Goal: Find specific page/section: Find specific page/section

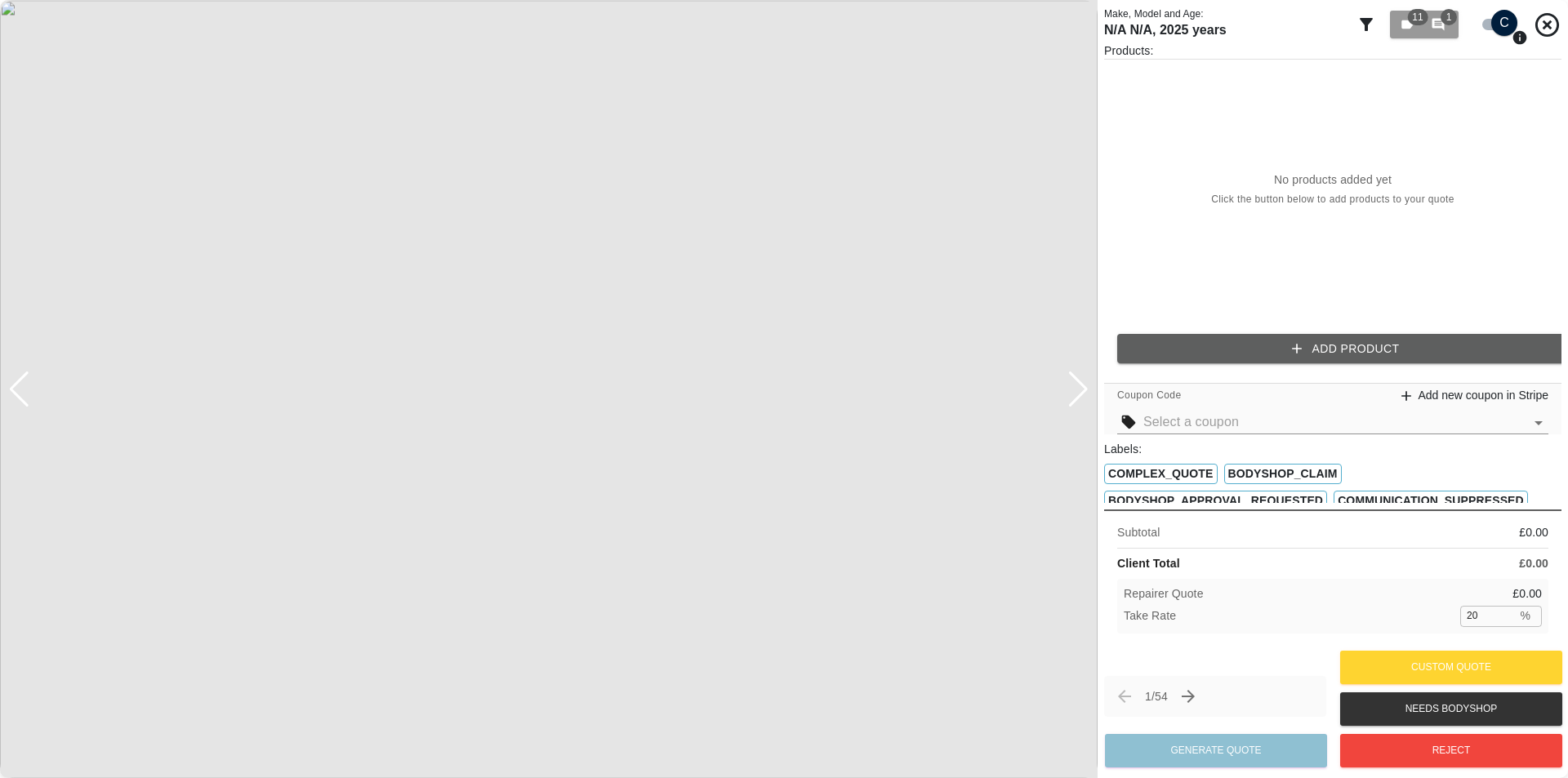
drag, startPoint x: 1557, startPoint y: 27, endPoint x: 1544, endPoint y: 28, distance: 13.0
click at [1557, 27] on div at bounding box center [1560, 389] width 16 height 778
click at [1543, 28] on icon at bounding box center [1547, 24] width 24 height 24
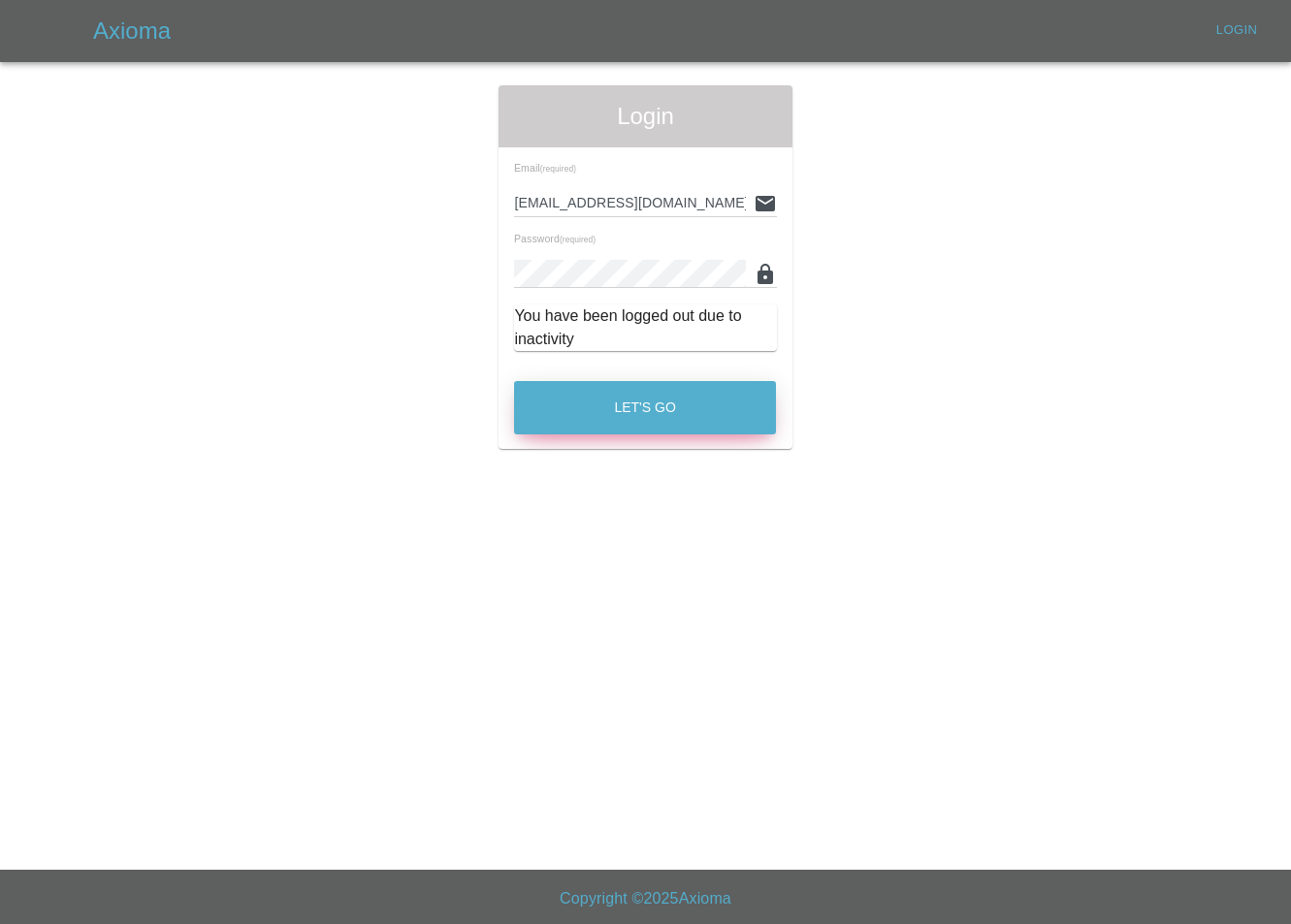
click at [677, 419] on button "Let's Go" at bounding box center [644, 408] width 262 height 53
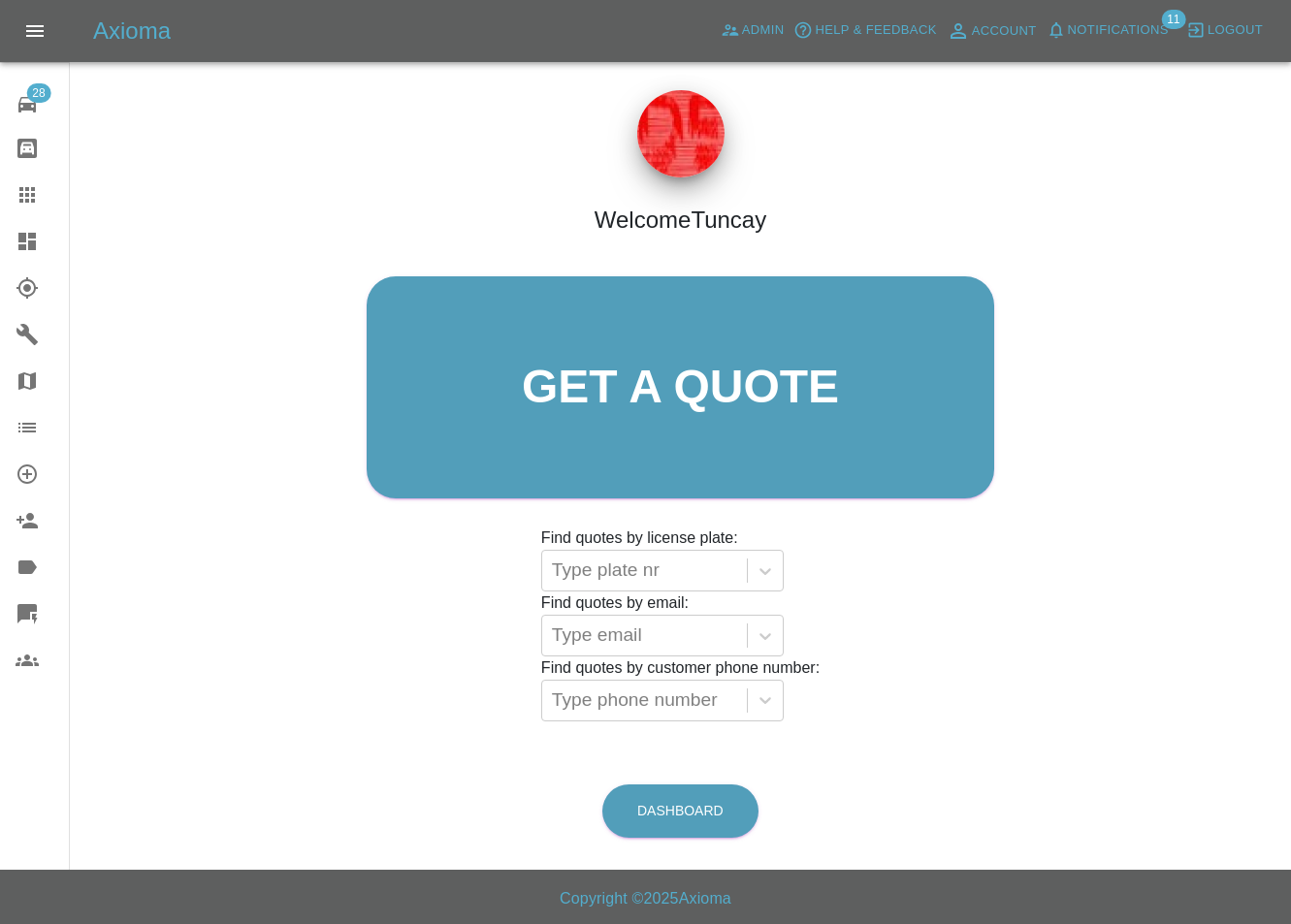
click at [25, 231] on icon at bounding box center [27, 241] width 23 height 23
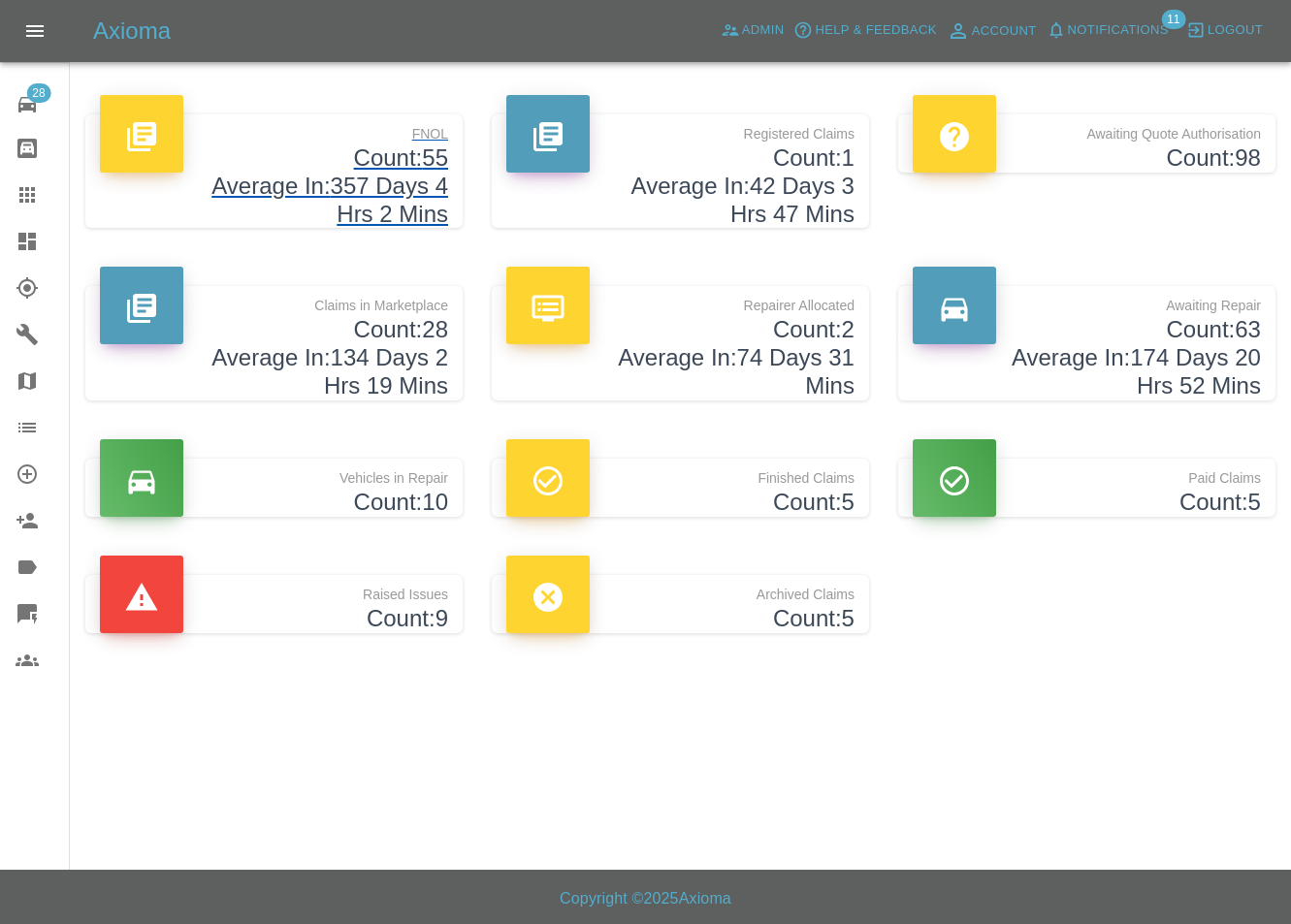
click at [369, 157] on h4 "Count: 55" at bounding box center [274, 158] width 348 height 28
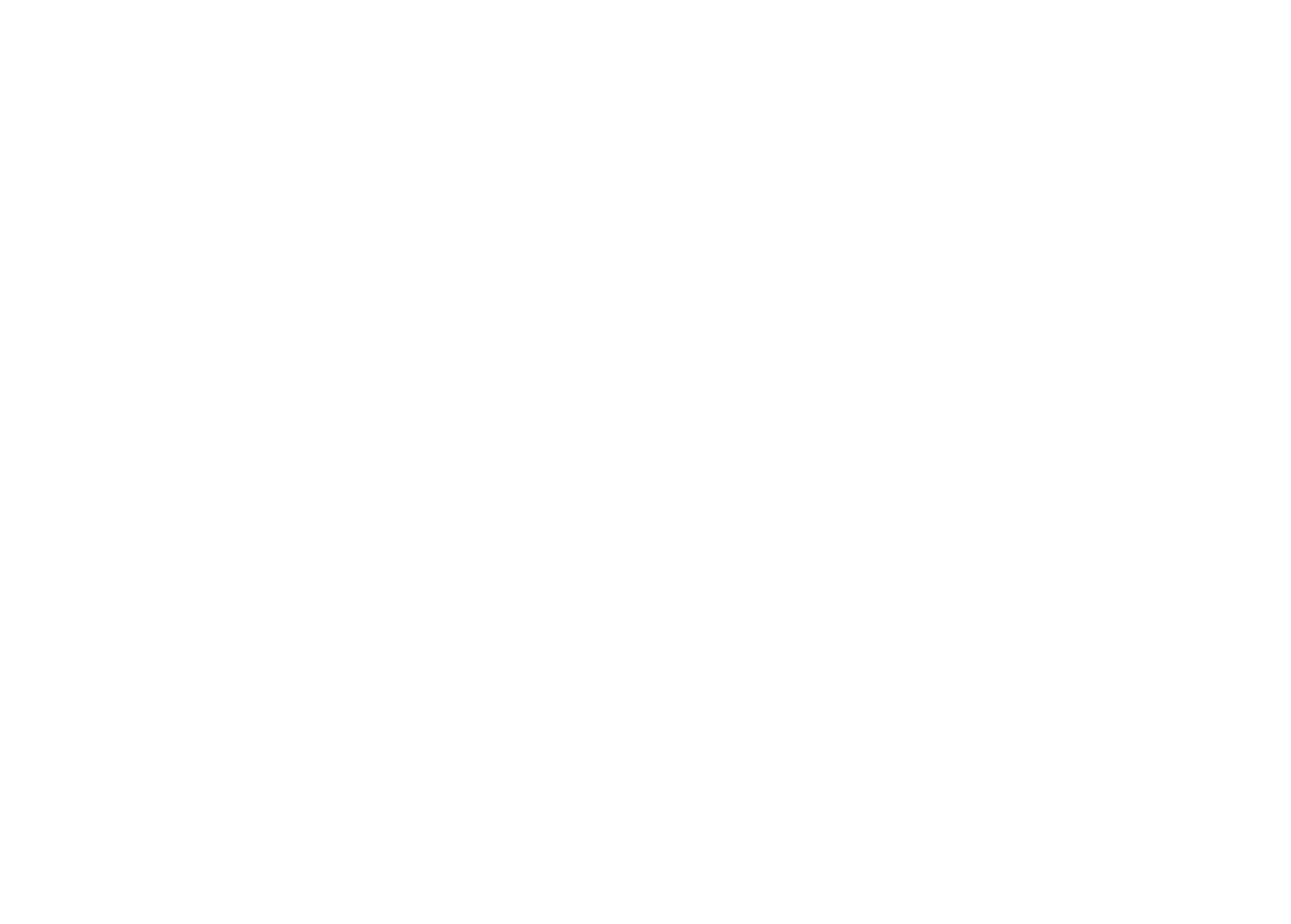
click at [1062, 0] on html at bounding box center [645, 0] width 1291 height 0
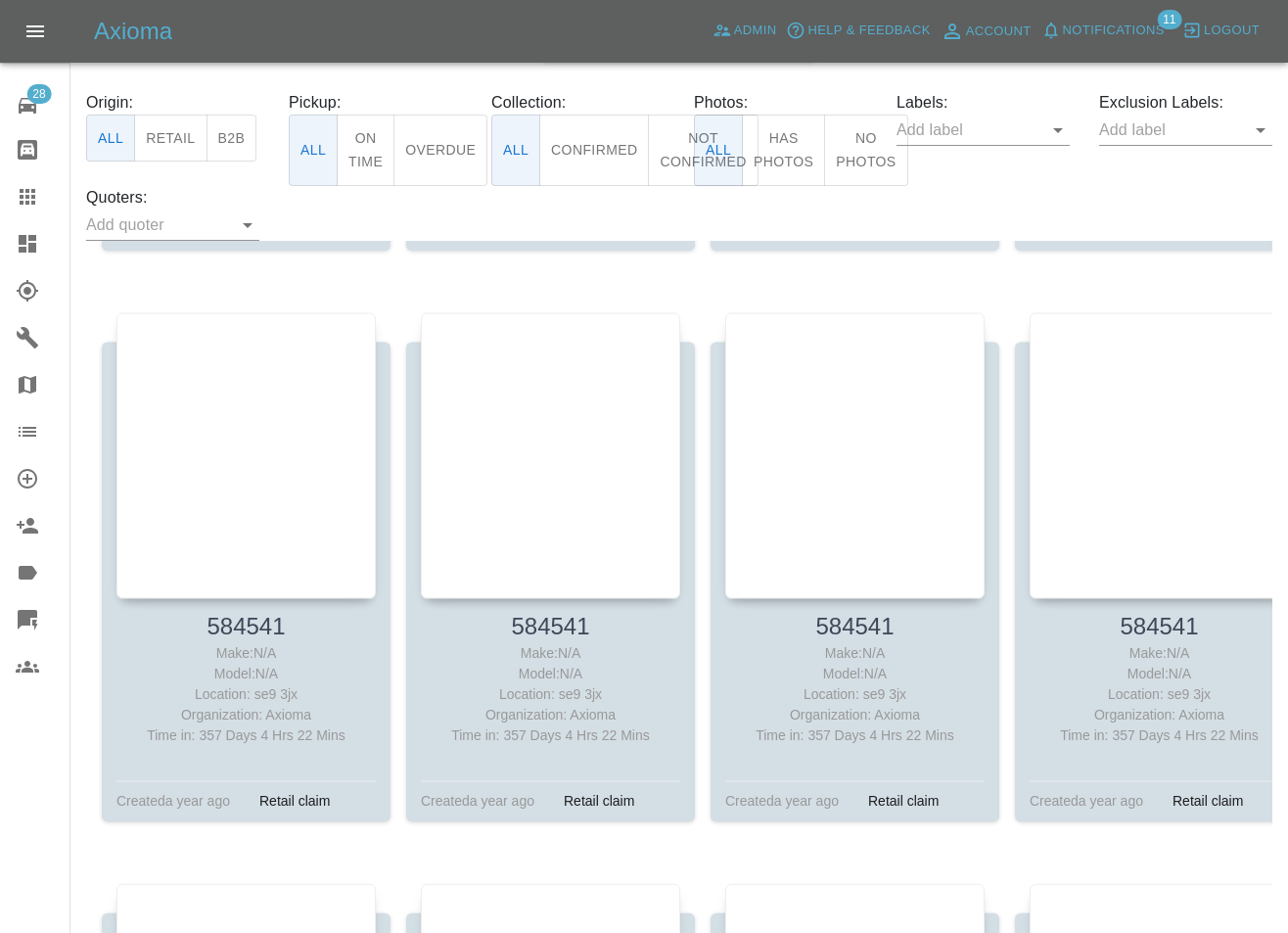
scroll to position [3230, 0]
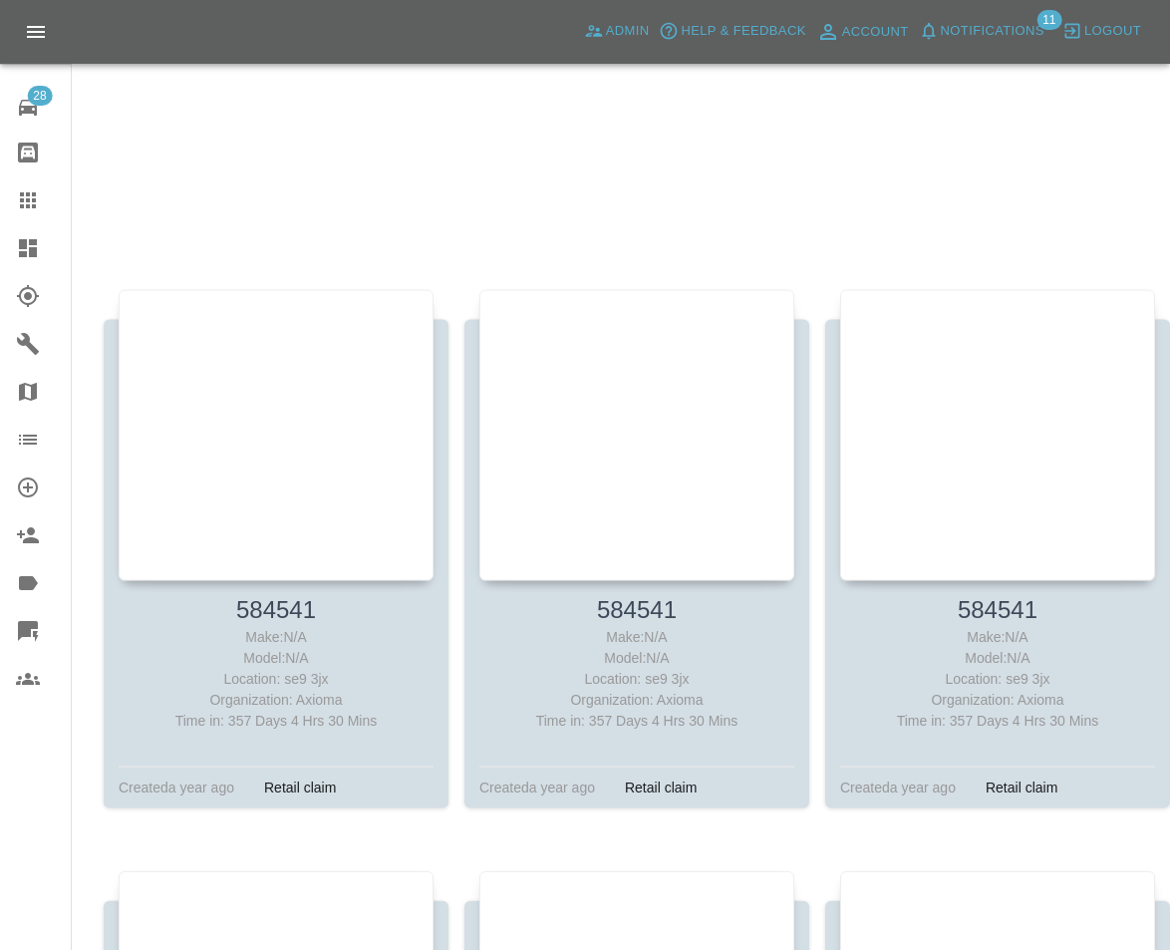
scroll to position [7809, 0]
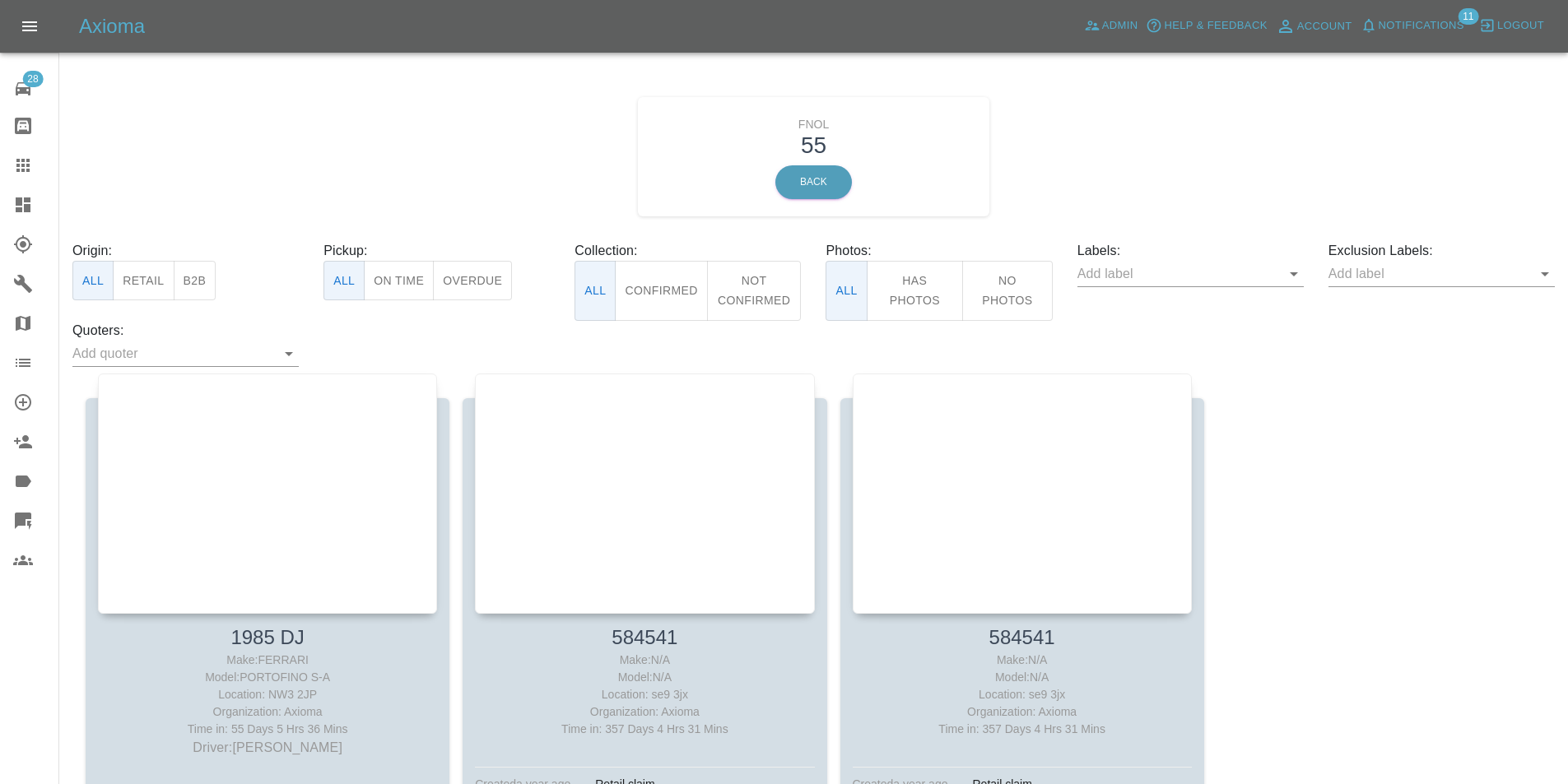
click at [16, 215] on link "Dashboard" at bounding box center [29, 205] width 59 height 40
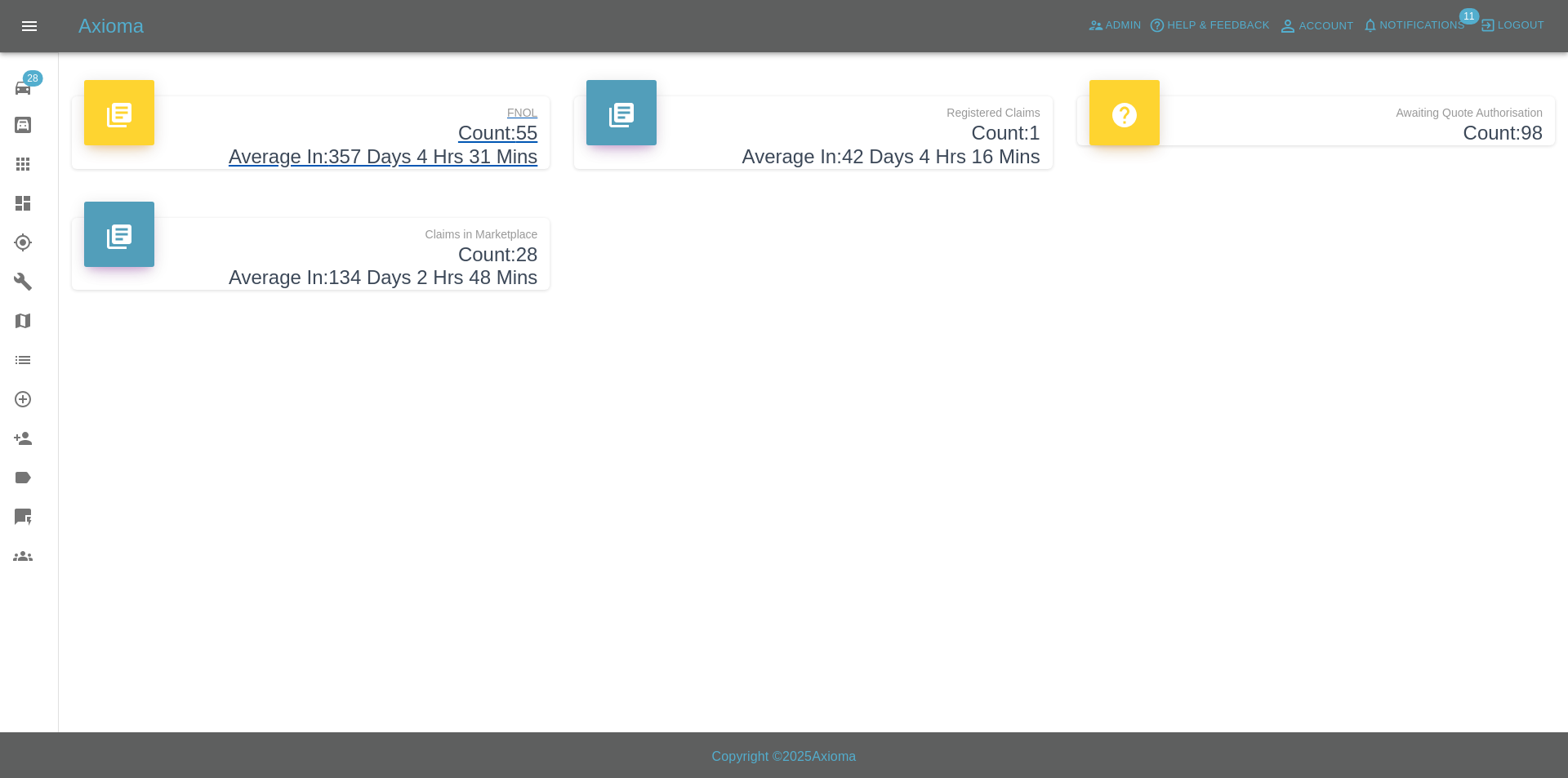
click at [378, 139] on h4 "Count: 55" at bounding box center [310, 133] width 453 height 24
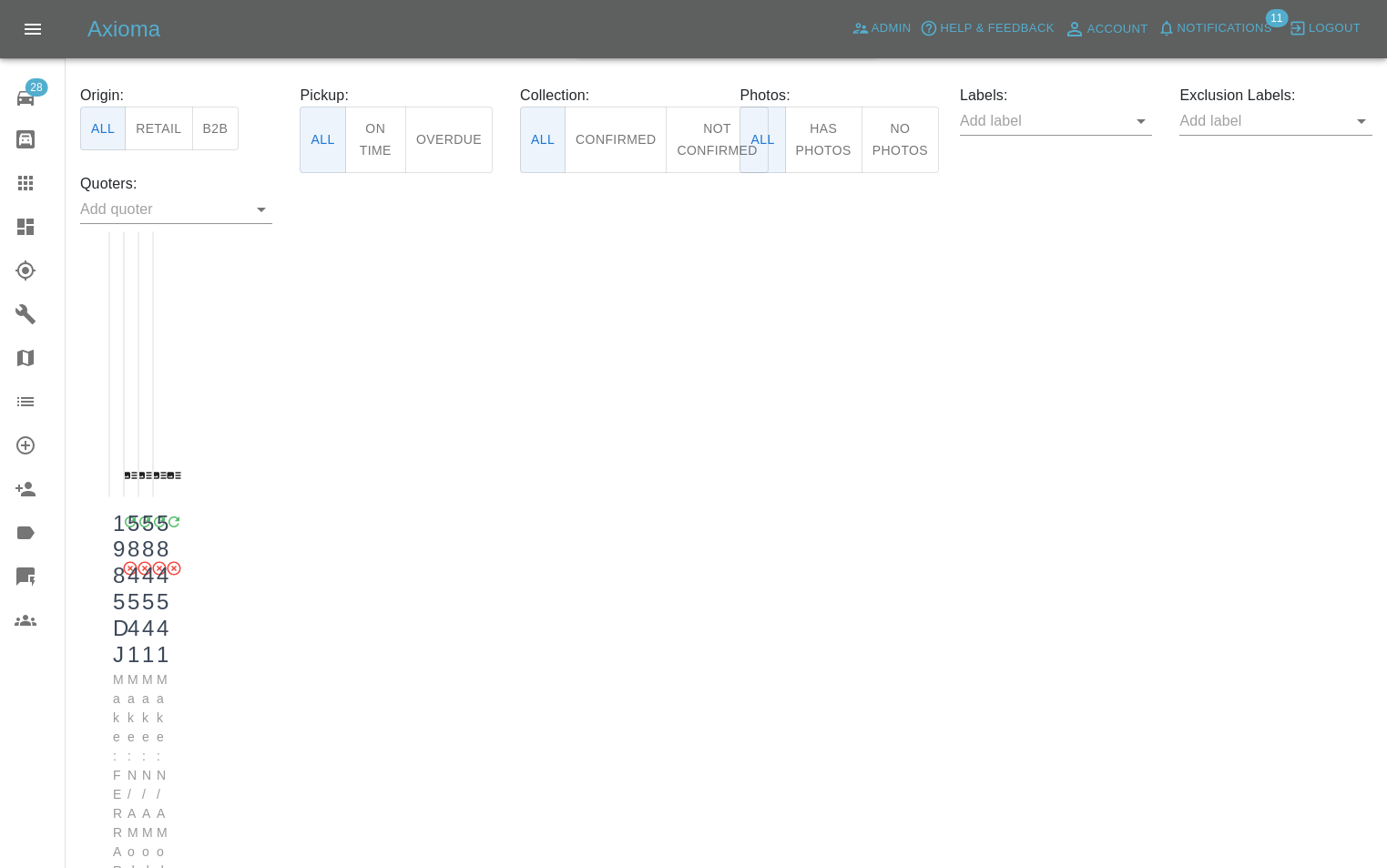
scroll to position [4583, 0]
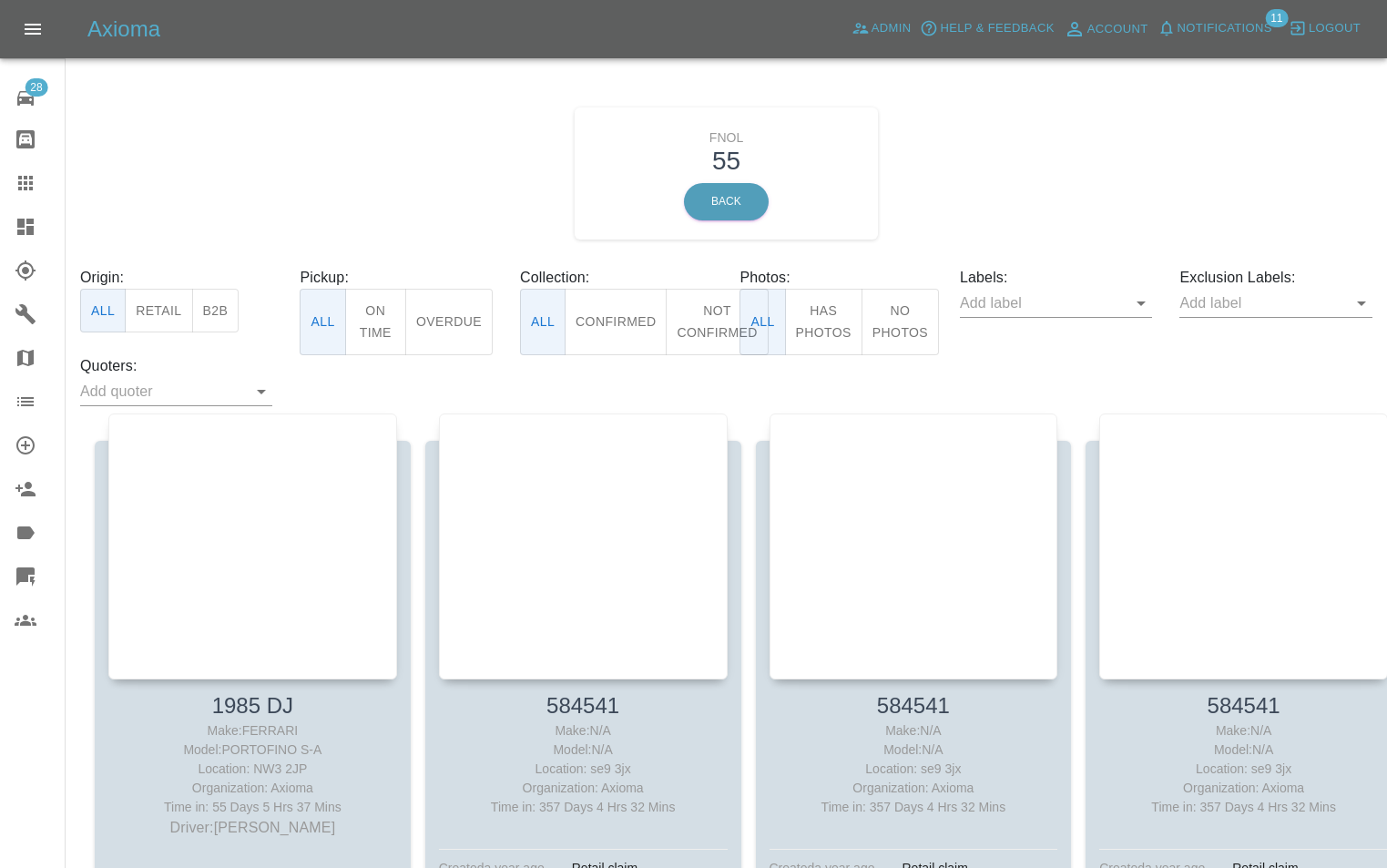
click at [1065, 155] on div "FNOL 55 Back" at bounding box center [726, 174] width 1319 height 186
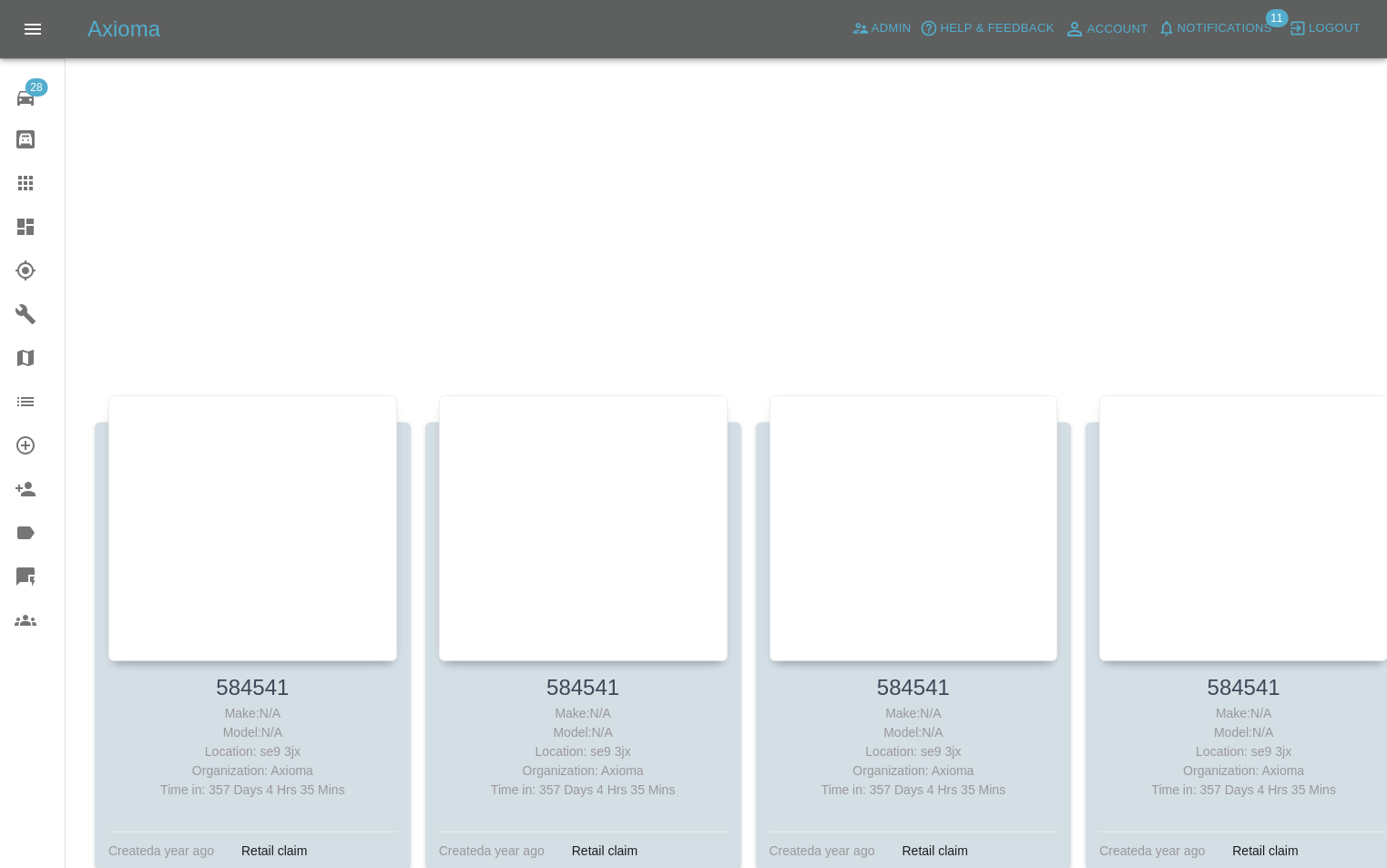
scroll to position [0, 15]
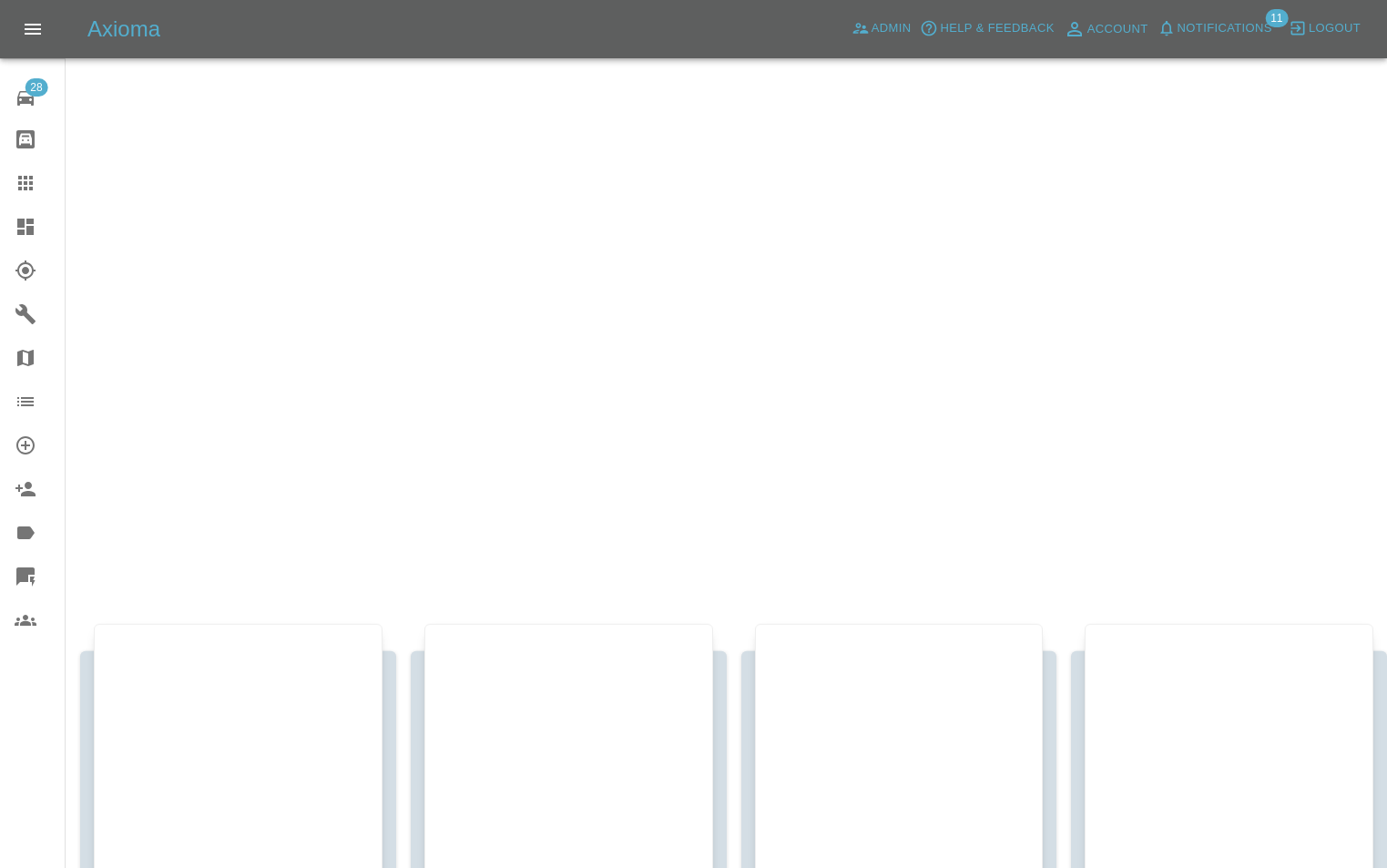
drag, startPoint x: 769, startPoint y: 447, endPoint x: 821, endPoint y: 188, distance: 264.2
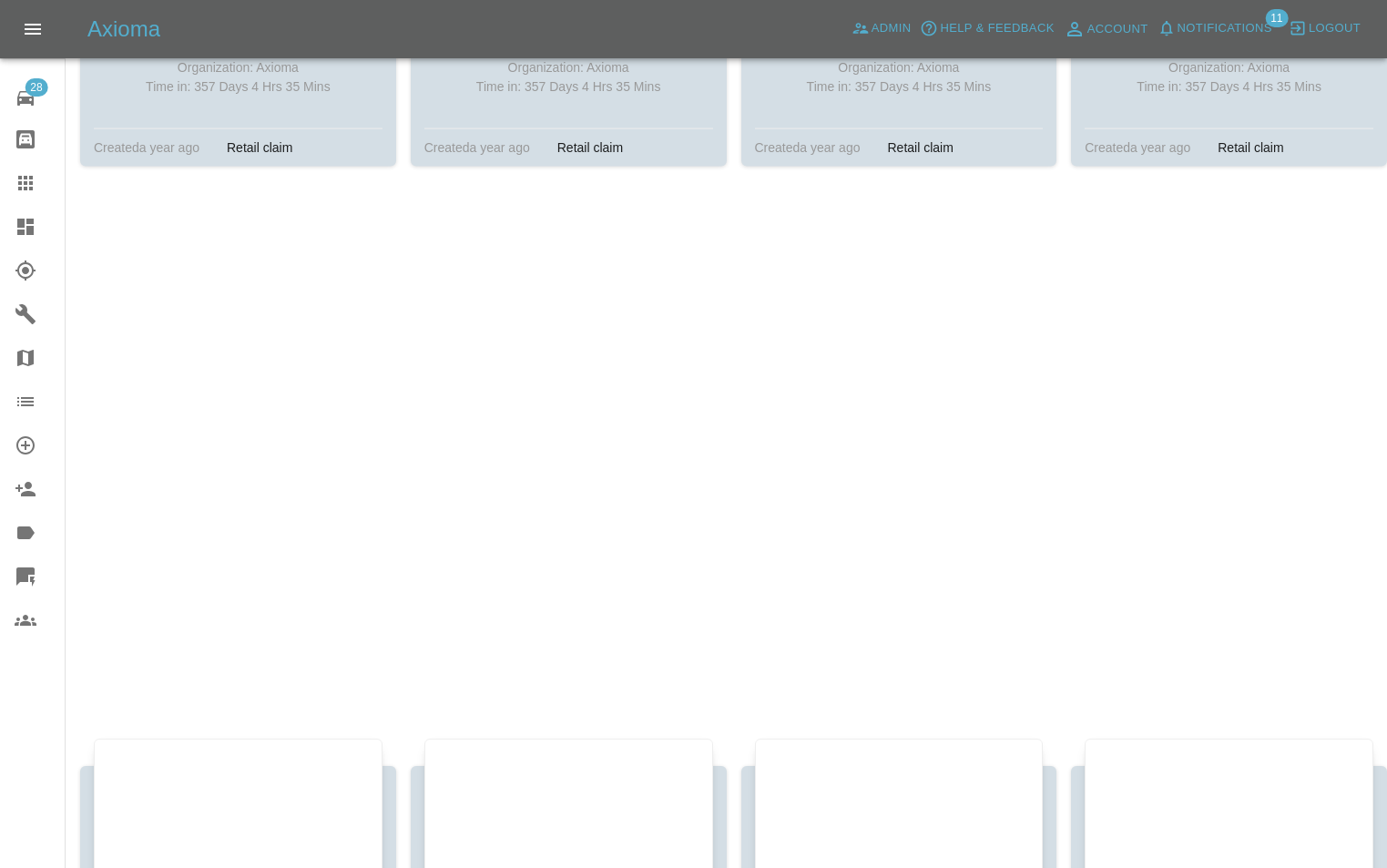
scroll to position [2076, 0]
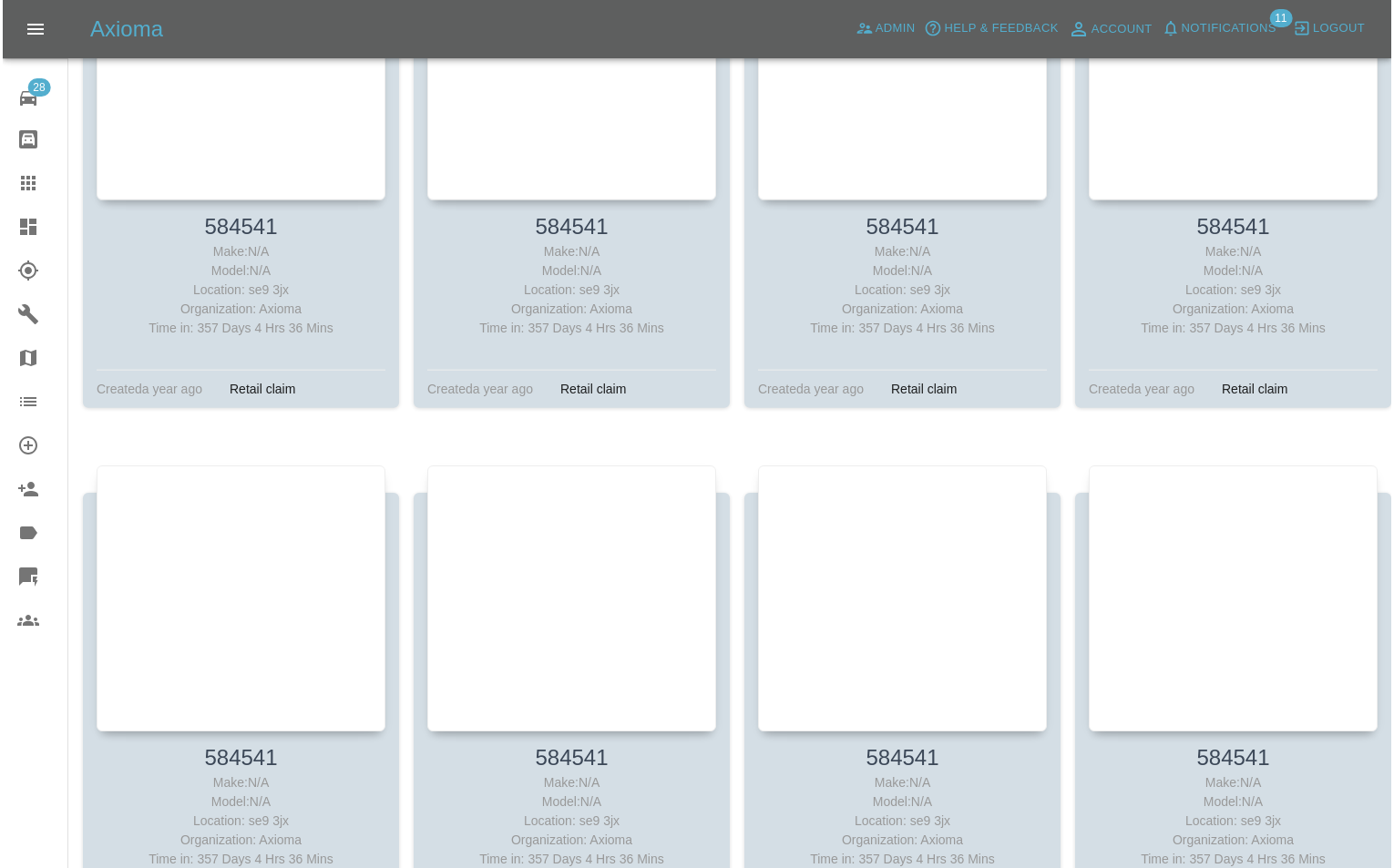
scroll to position [5280, 0]
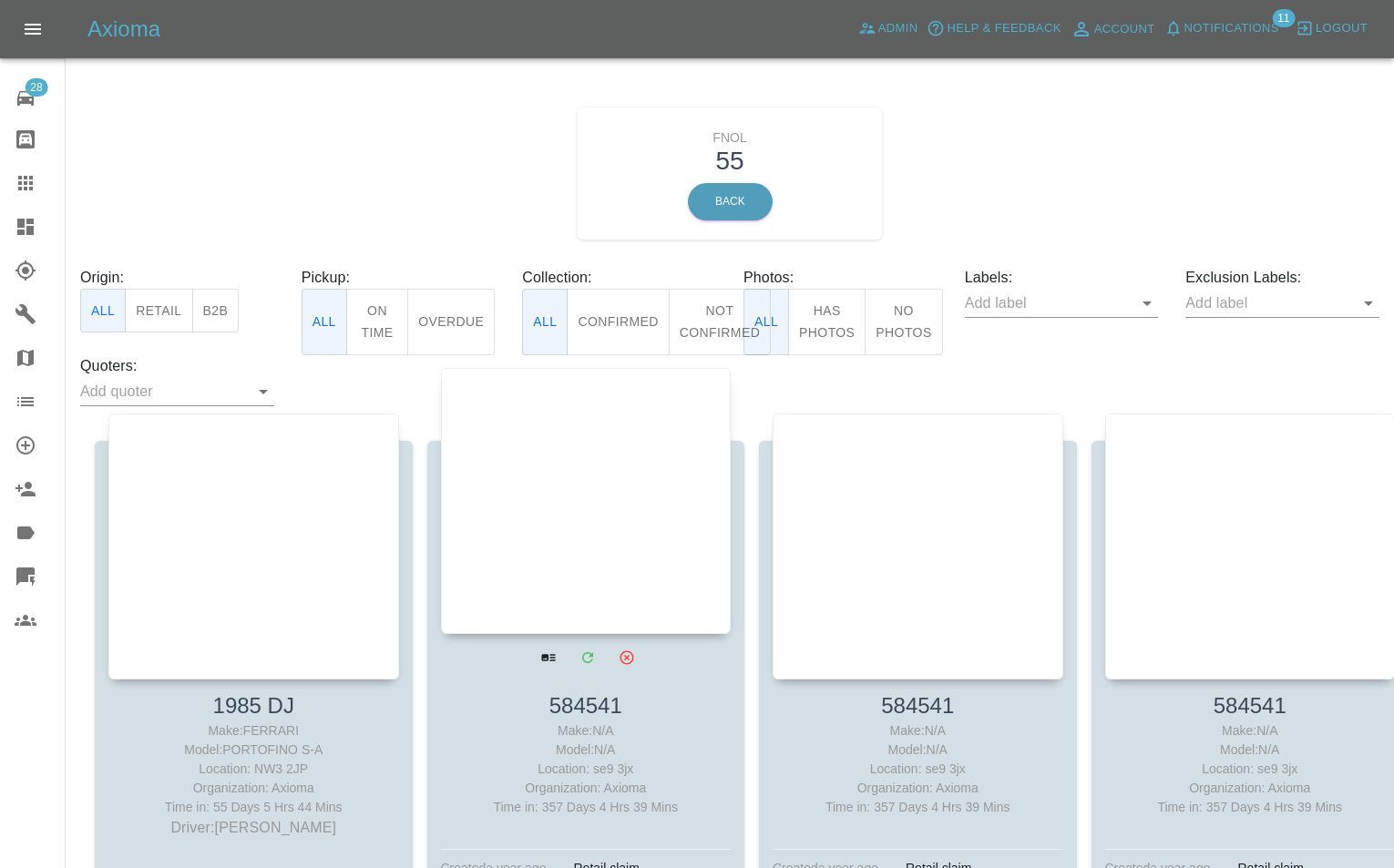
scroll to position [365, 0]
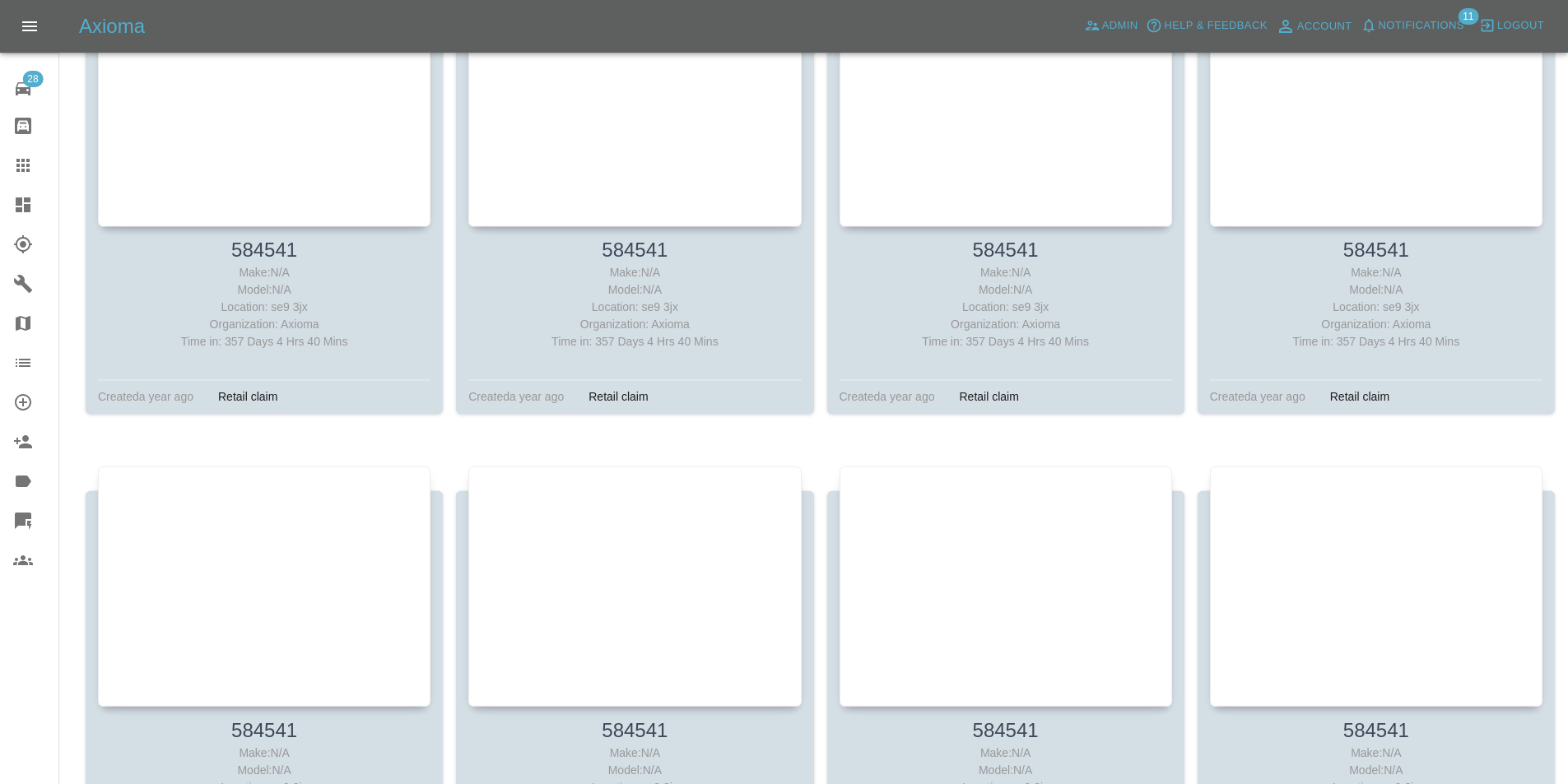
scroll to position [2817, 0]
